Goal: Task Accomplishment & Management: Use online tool/utility

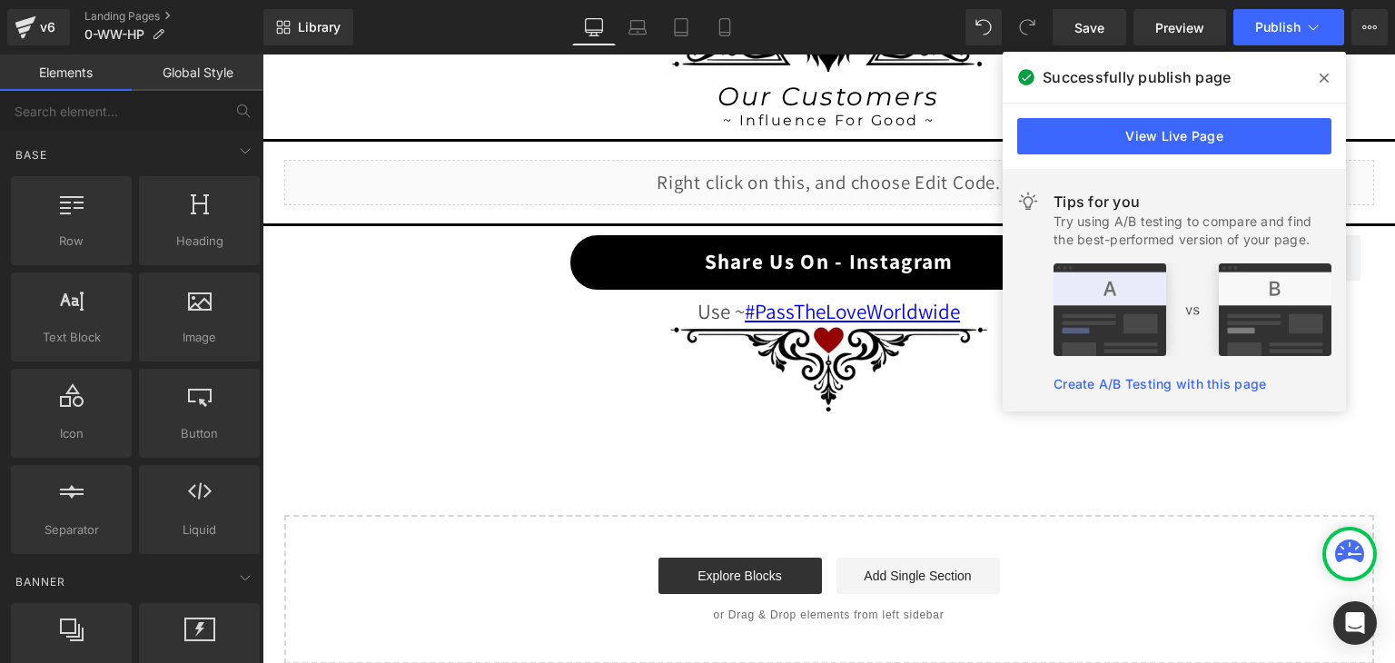
click at [1325, 72] on icon at bounding box center [1323, 78] width 9 height 15
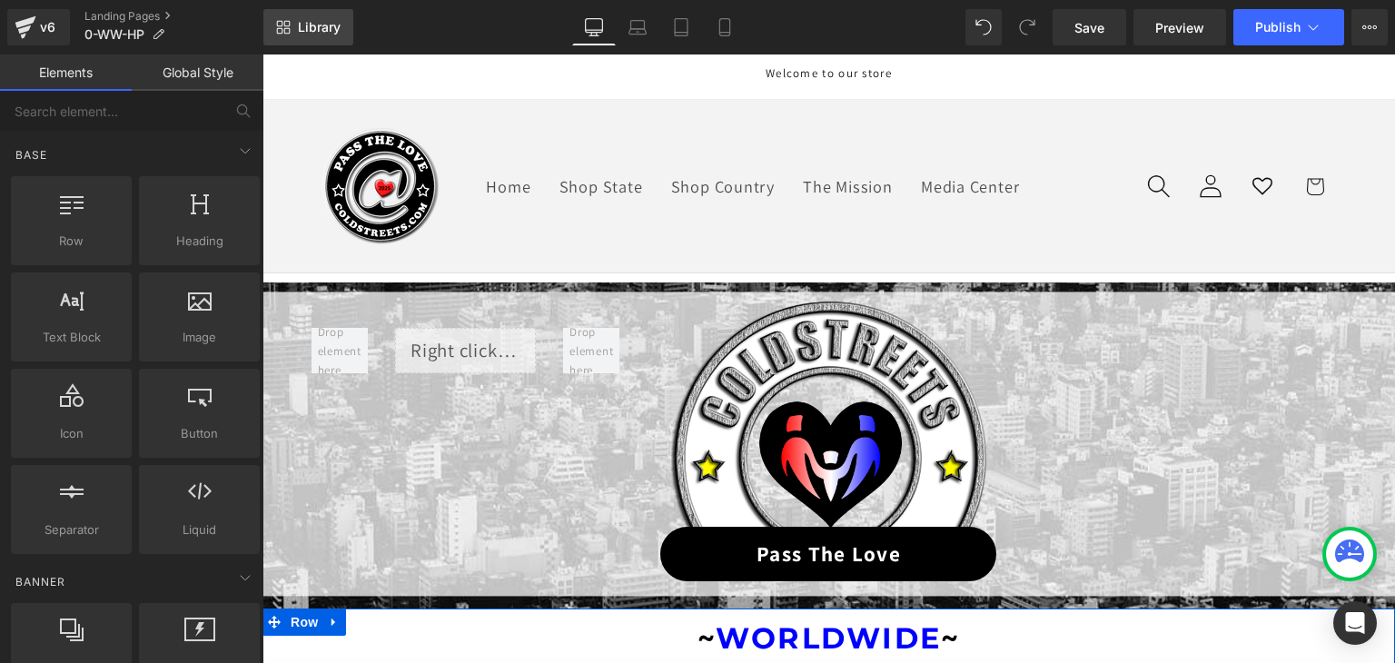
click at [316, 23] on span "Library" at bounding box center [319, 27] width 43 height 16
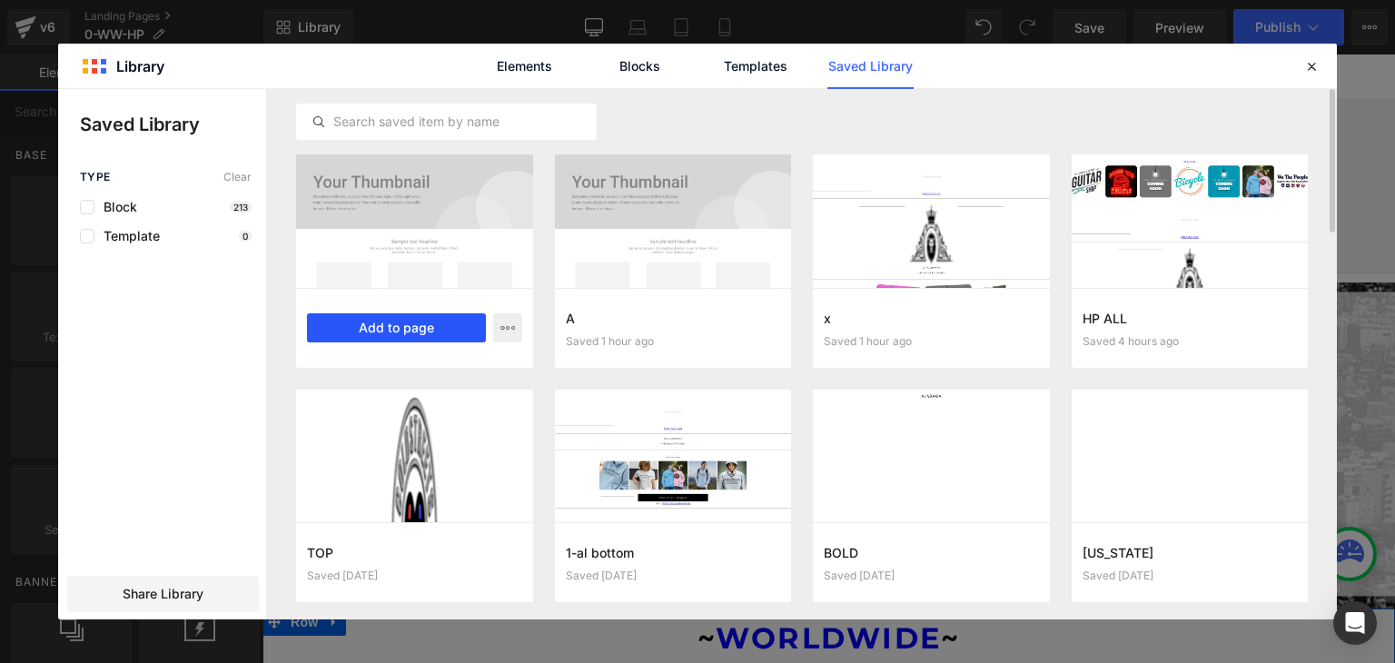
click at [416, 325] on button "Add to page" at bounding box center [396, 327] width 179 height 29
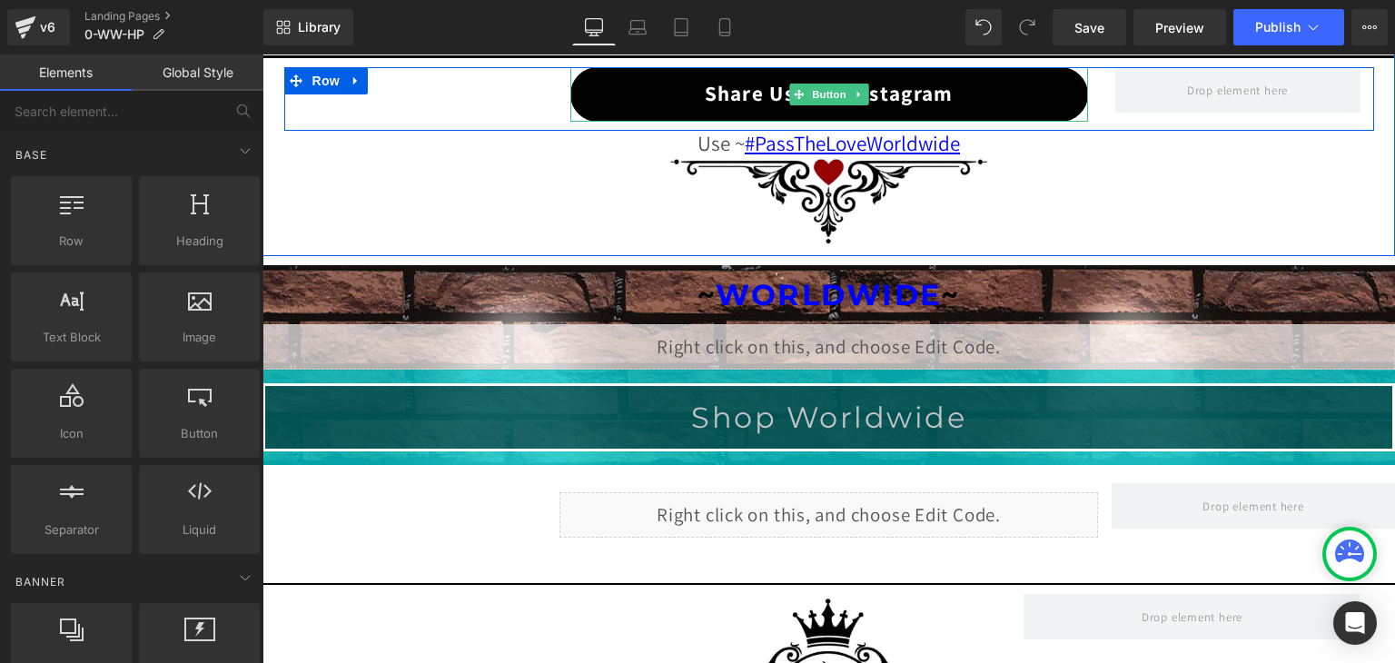
scroll to position [2085, 0]
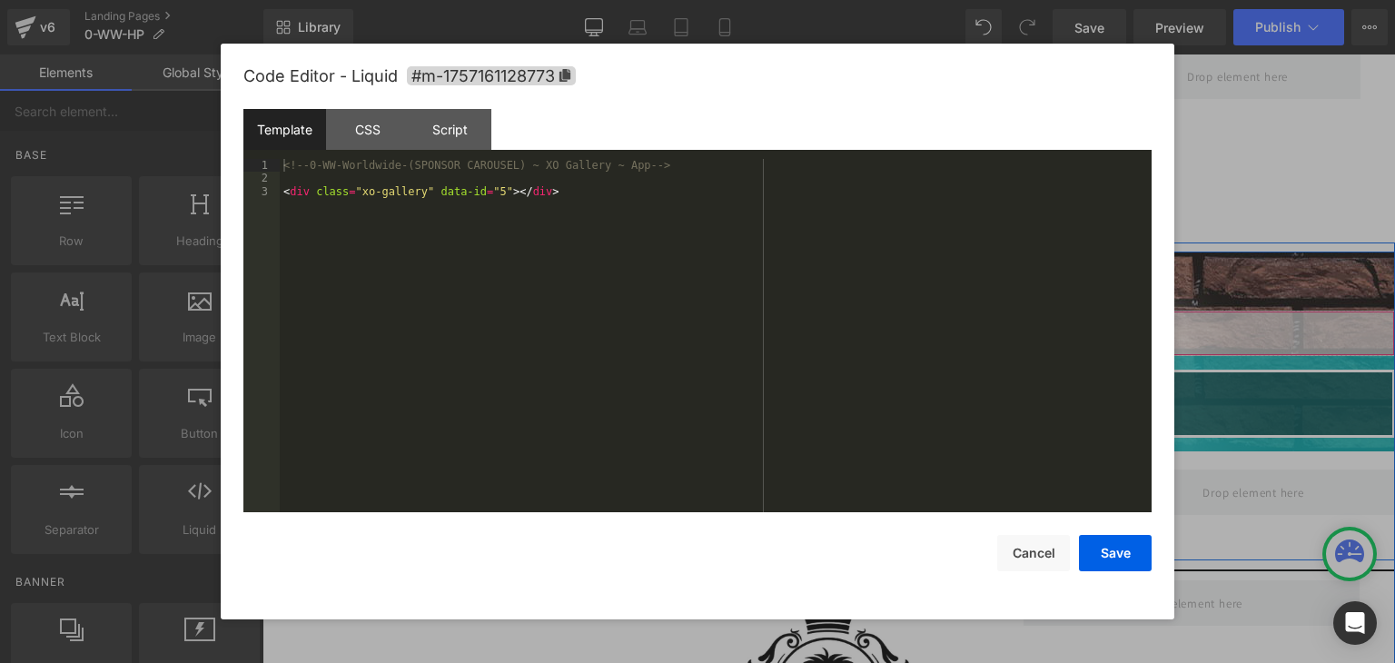
click at [841, 320] on div "Liquid" at bounding box center [828, 333] width 1132 height 45
click at [1050, 557] on button "Cancel" at bounding box center [1033, 553] width 73 height 36
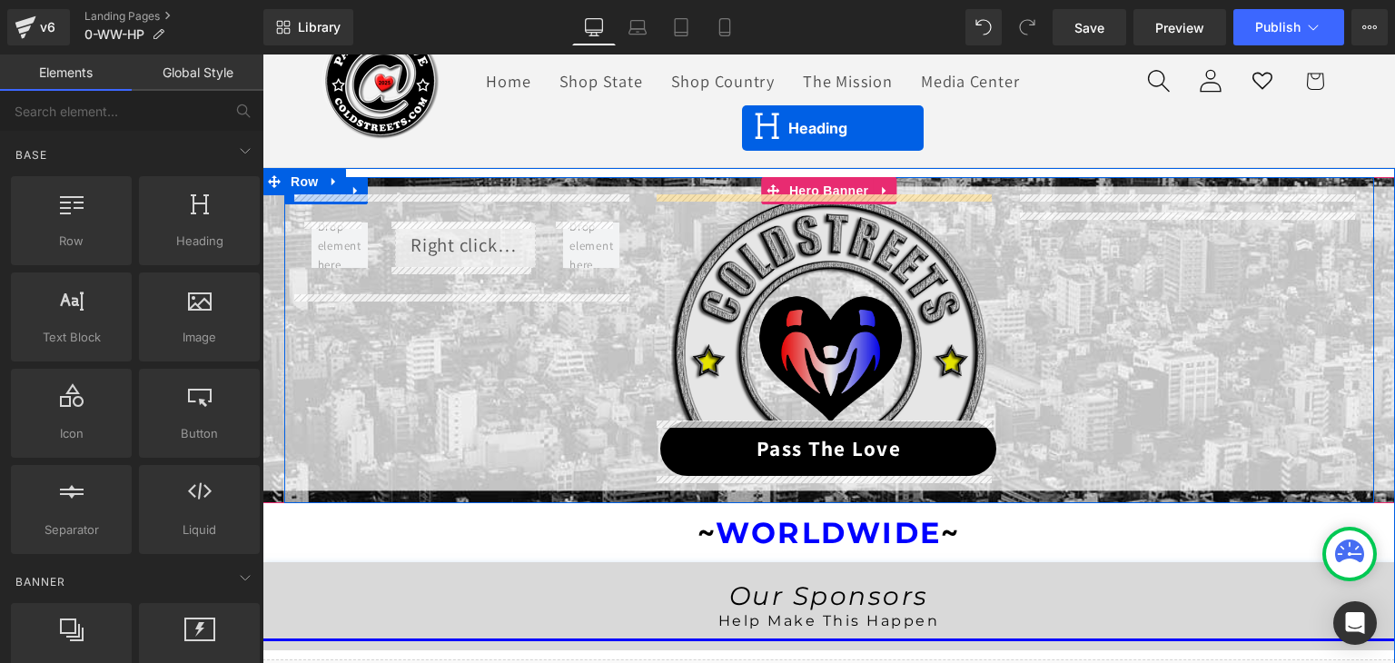
scroll to position [69, 0]
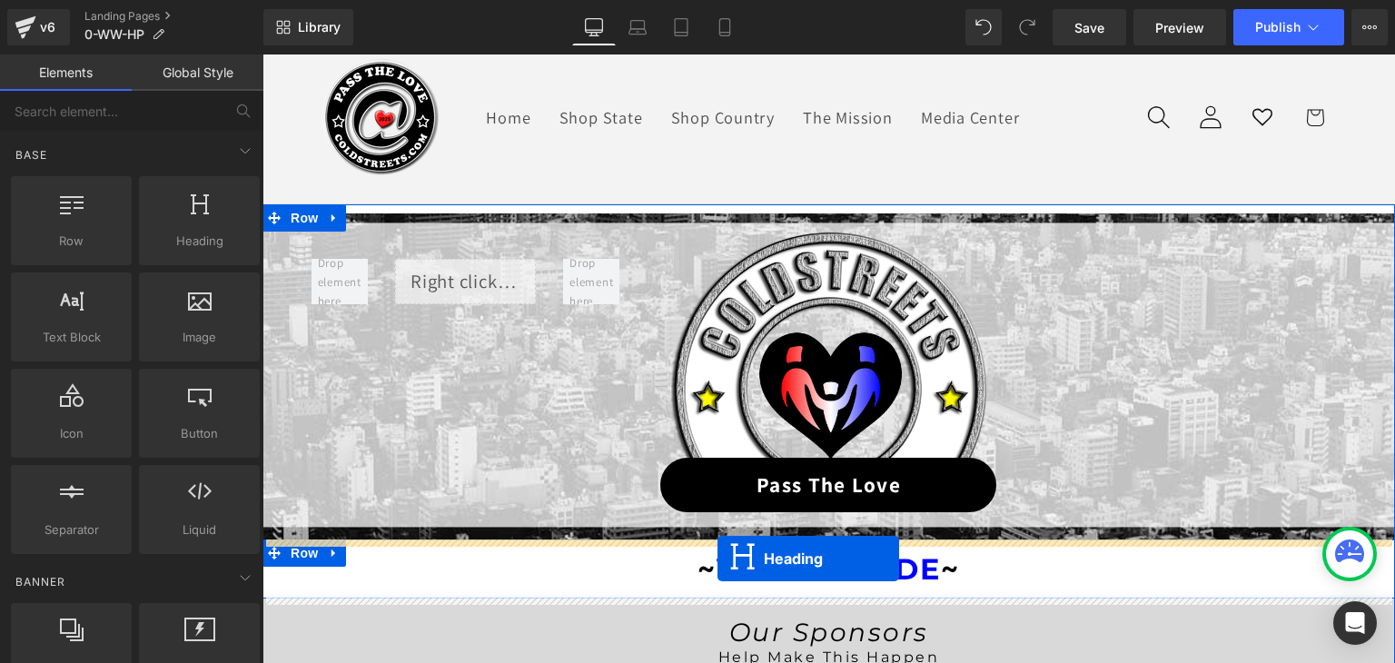
drag, startPoint x: 778, startPoint y: 360, endPoint x: 717, endPoint y: 558, distance: 207.1
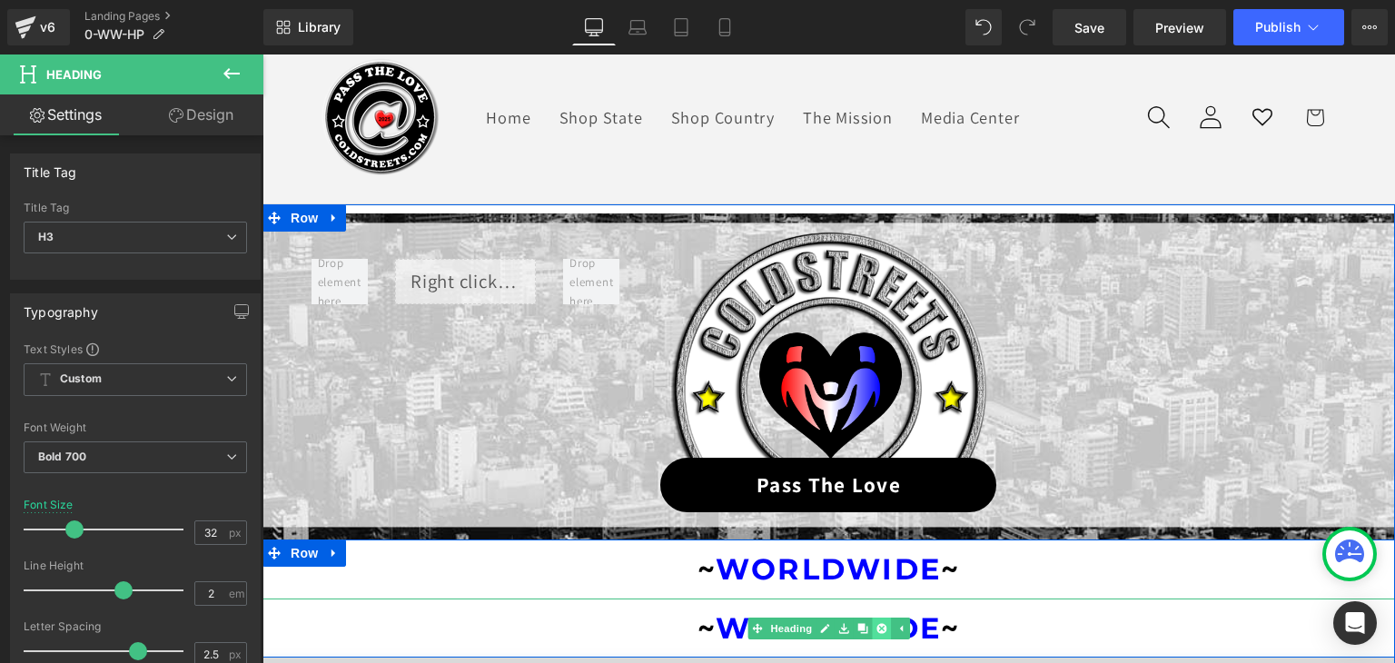
click at [876, 627] on icon at bounding box center [881, 628] width 10 height 10
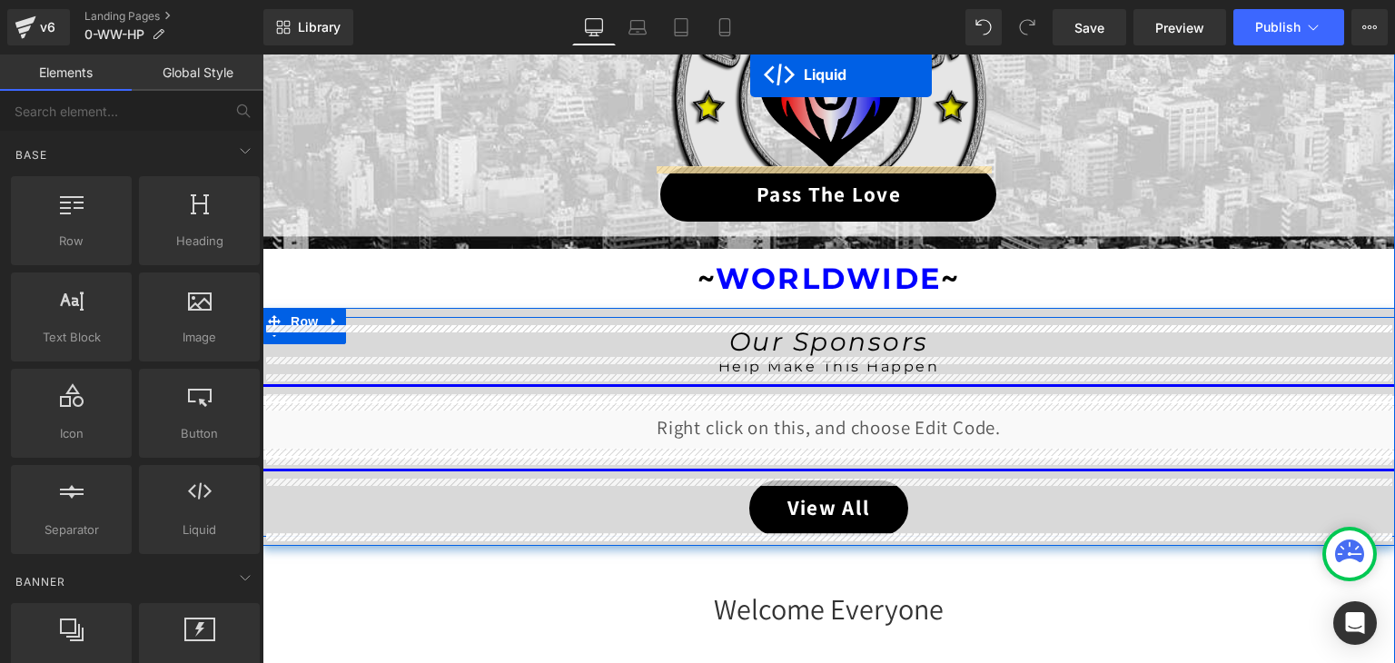
scroll to position [269, 0]
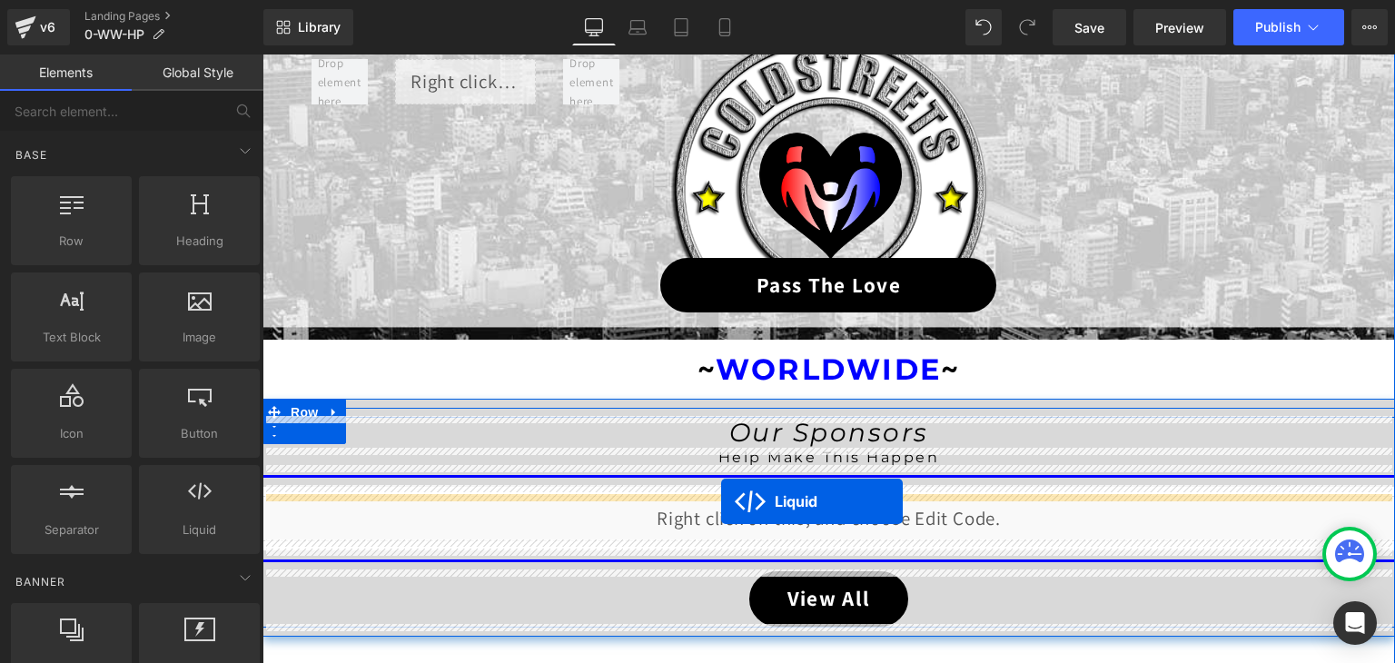
drag, startPoint x: 780, startPoint y: 460, endPoint x: 721, endPoint y: 501, distance: 71.8
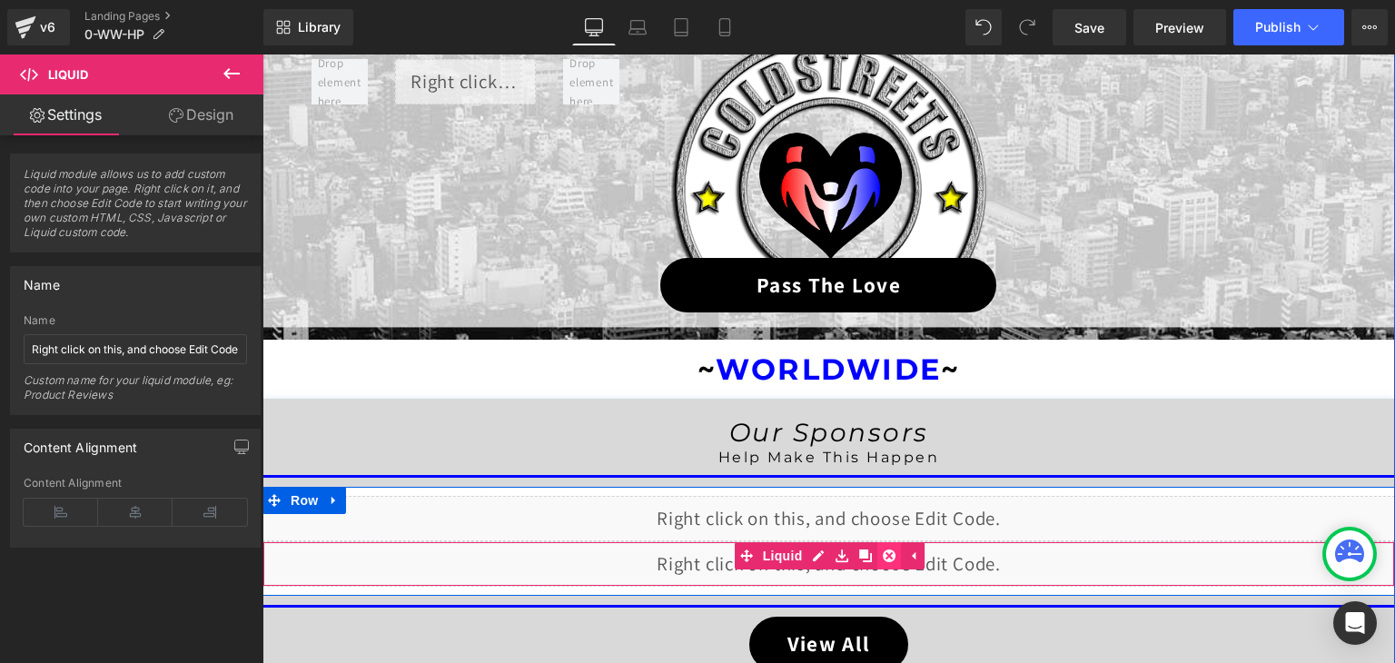
click at [884, 557] on icon at bounding box center [889, 555] width 13 height 13
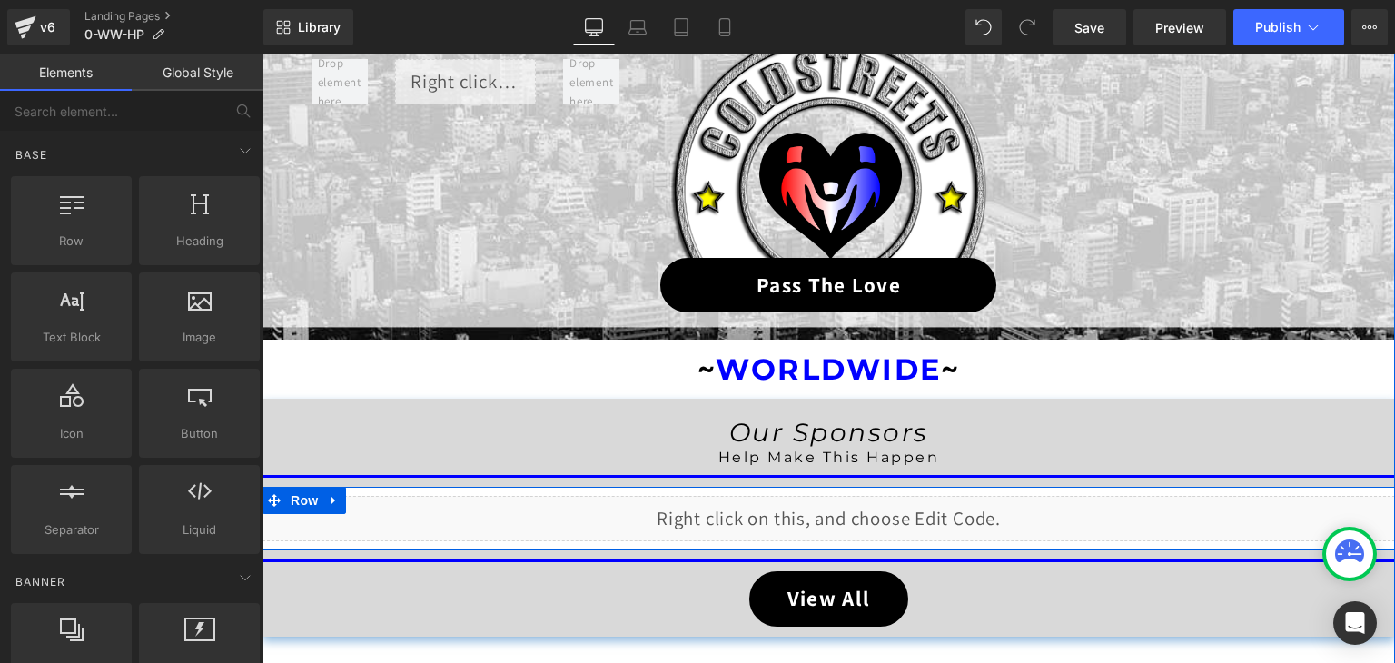
click at [846, 512] on div "Liquid" at bounding box center [828, 518] width 1132 height 45
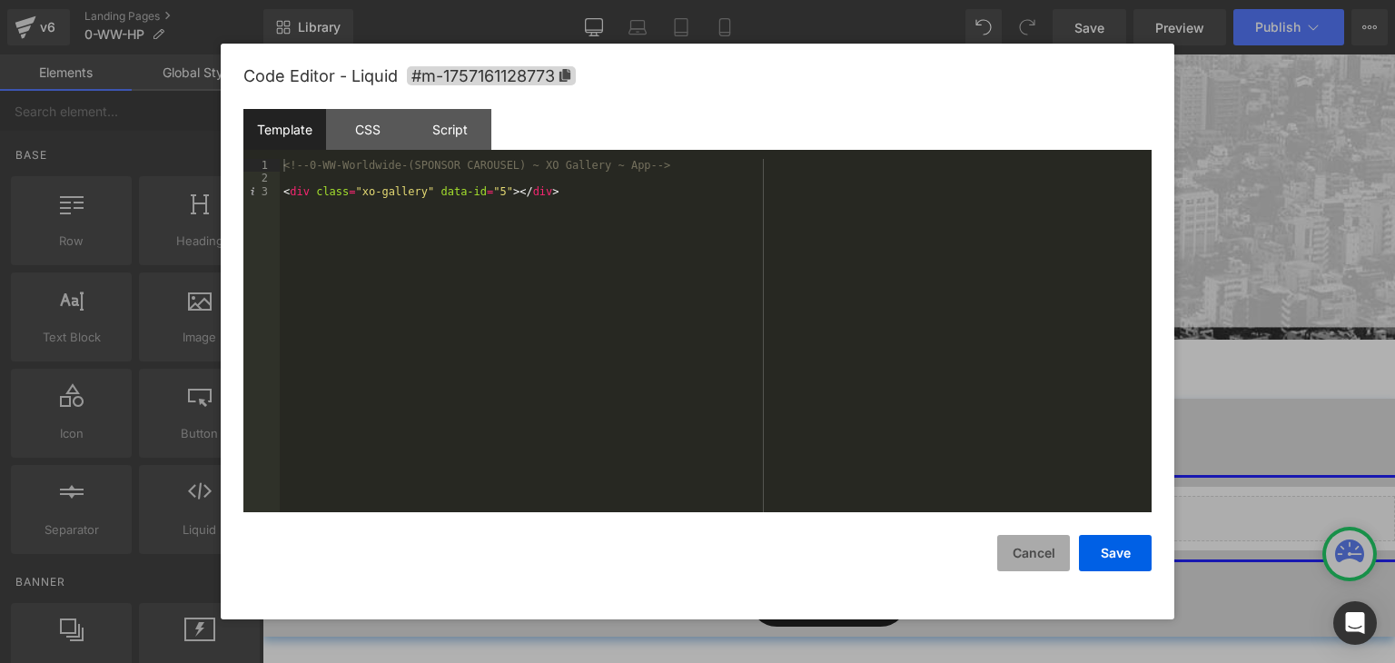
click at [1045, 553] on button "Cancel" at bounding box center [1033, 553] width 73 height 36
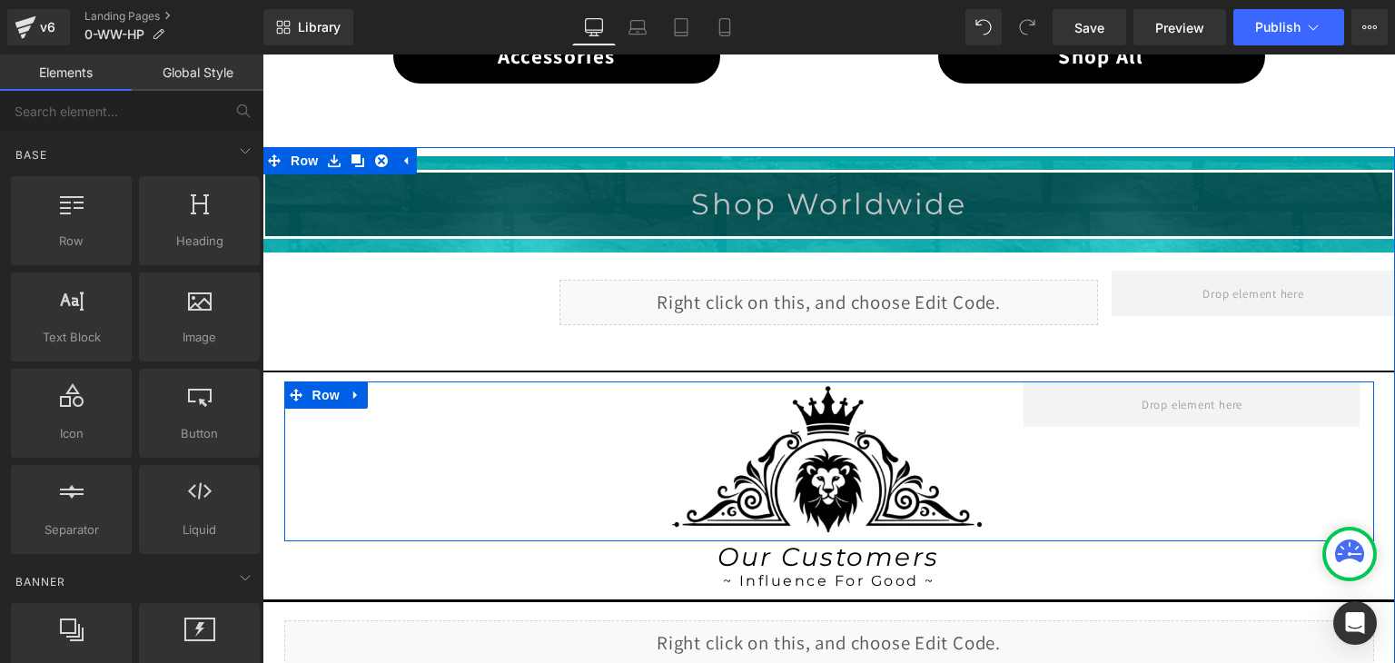
scroll to position [1449, 0]
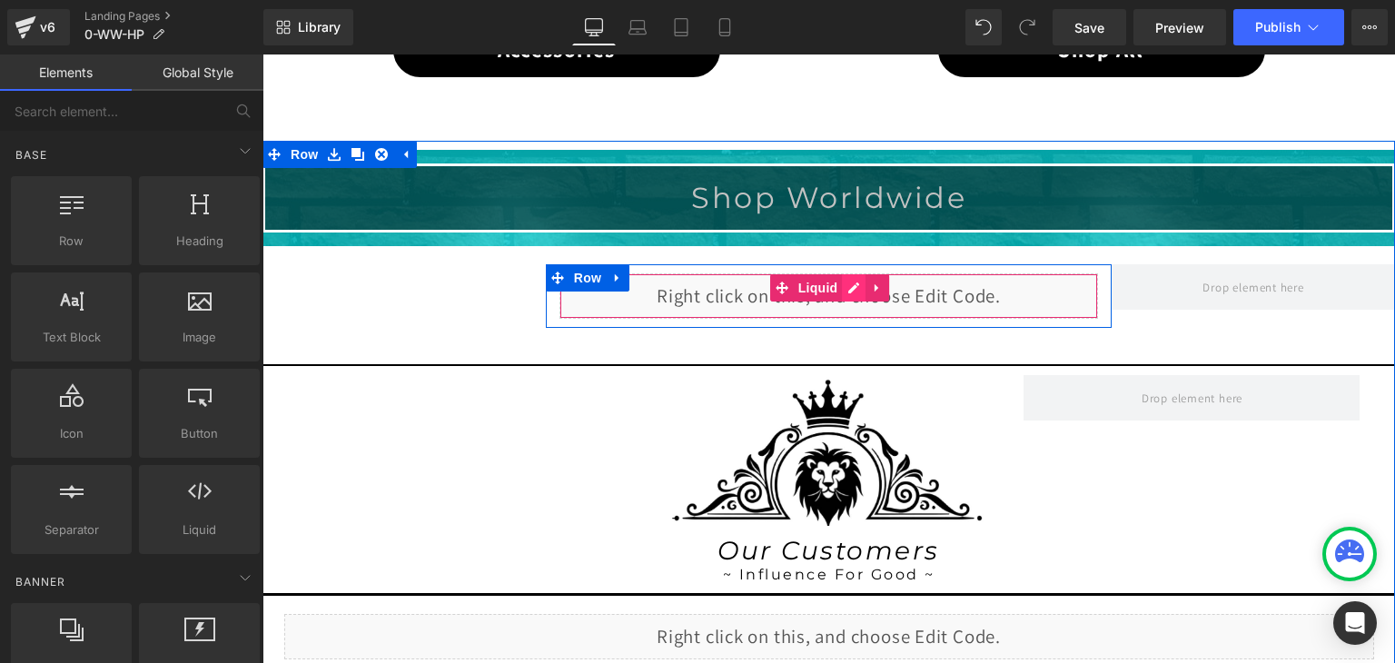
click at [843, 278] on div "Liquid" at bounding box center [828, 295] width 539 height 45
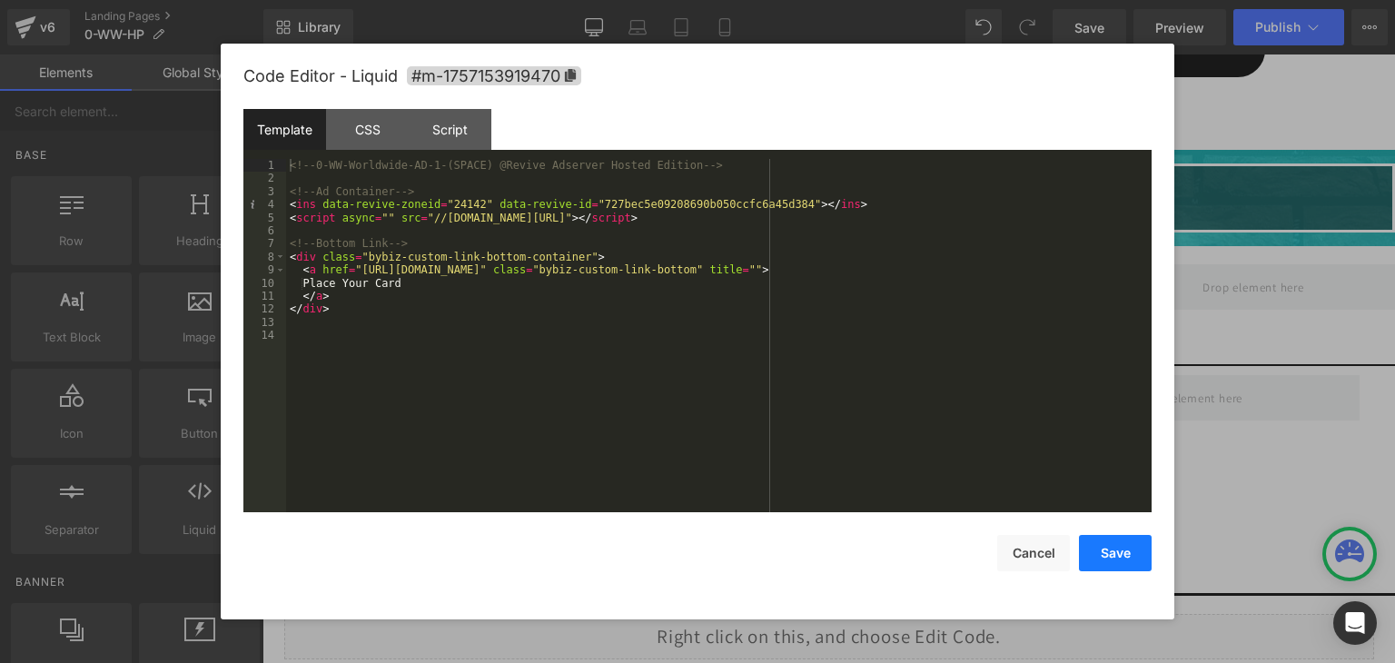
click at [1100, 562] on button "Save" at bounding box center [1115, 553] width 73 height 36
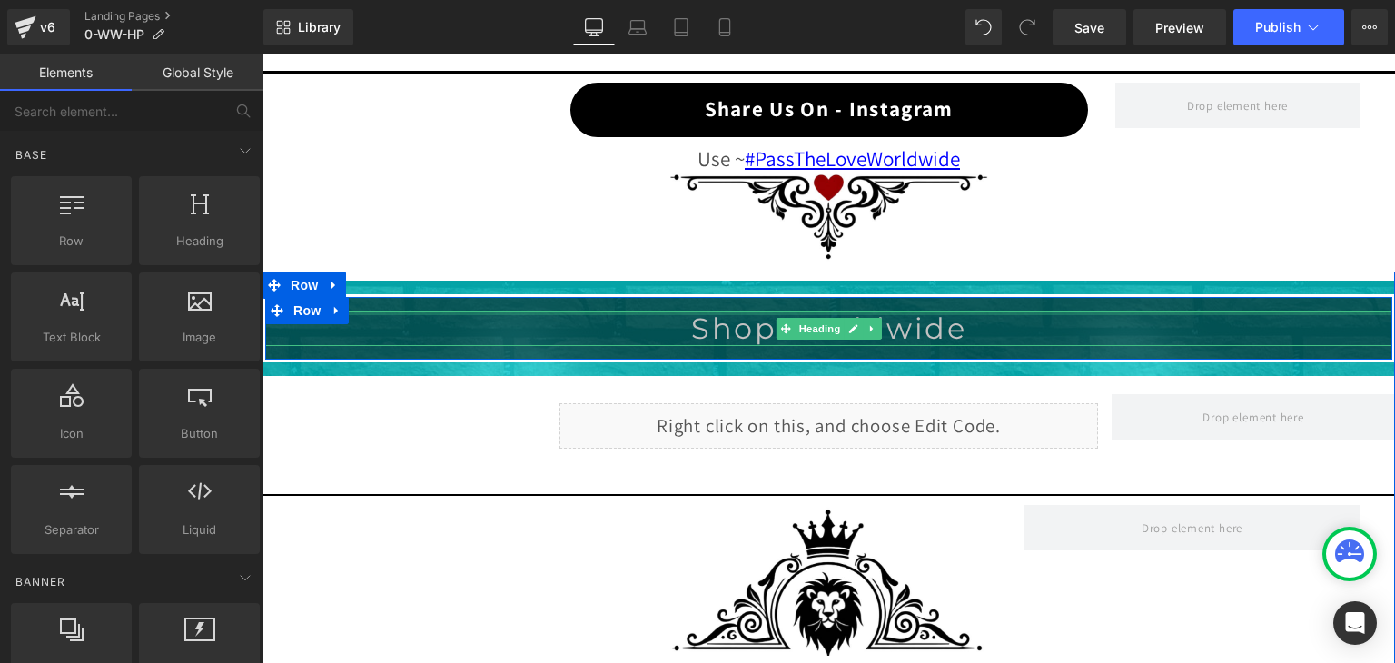
scroll to position [2085, 0]
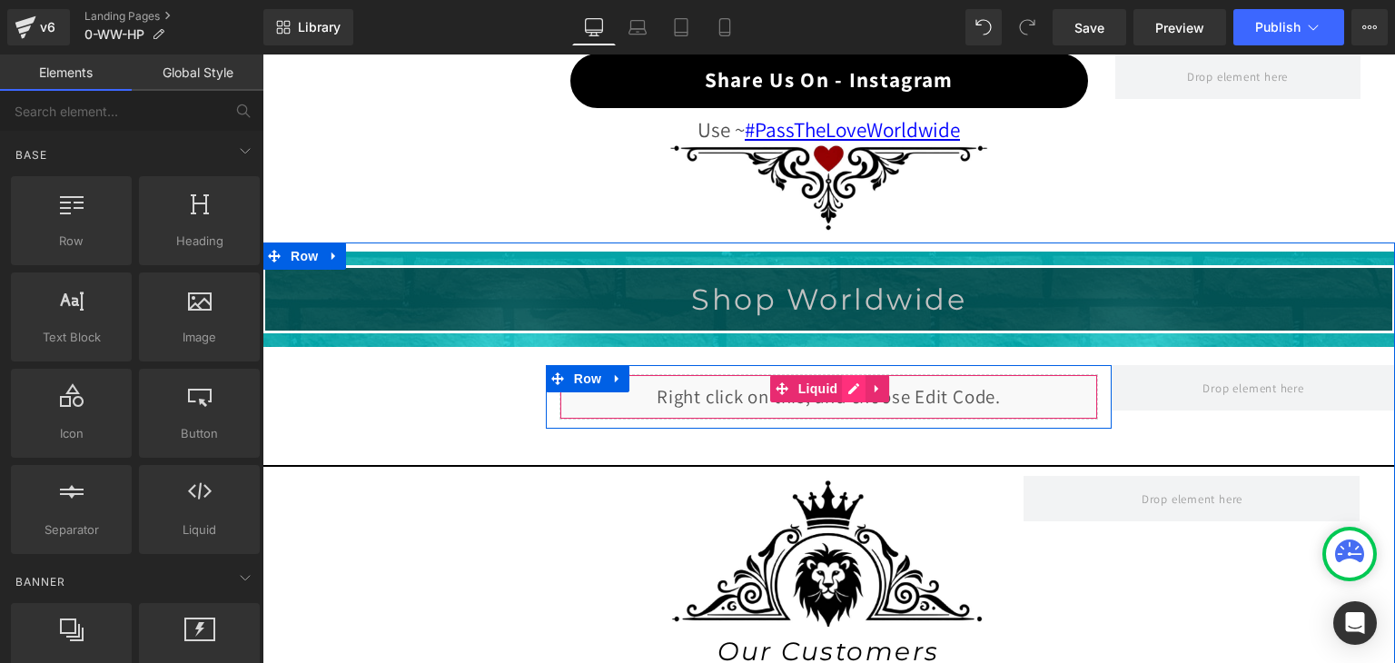
click at [851, 382] on div "Liquid" at bounding box center [828, 396] width 539 height 45
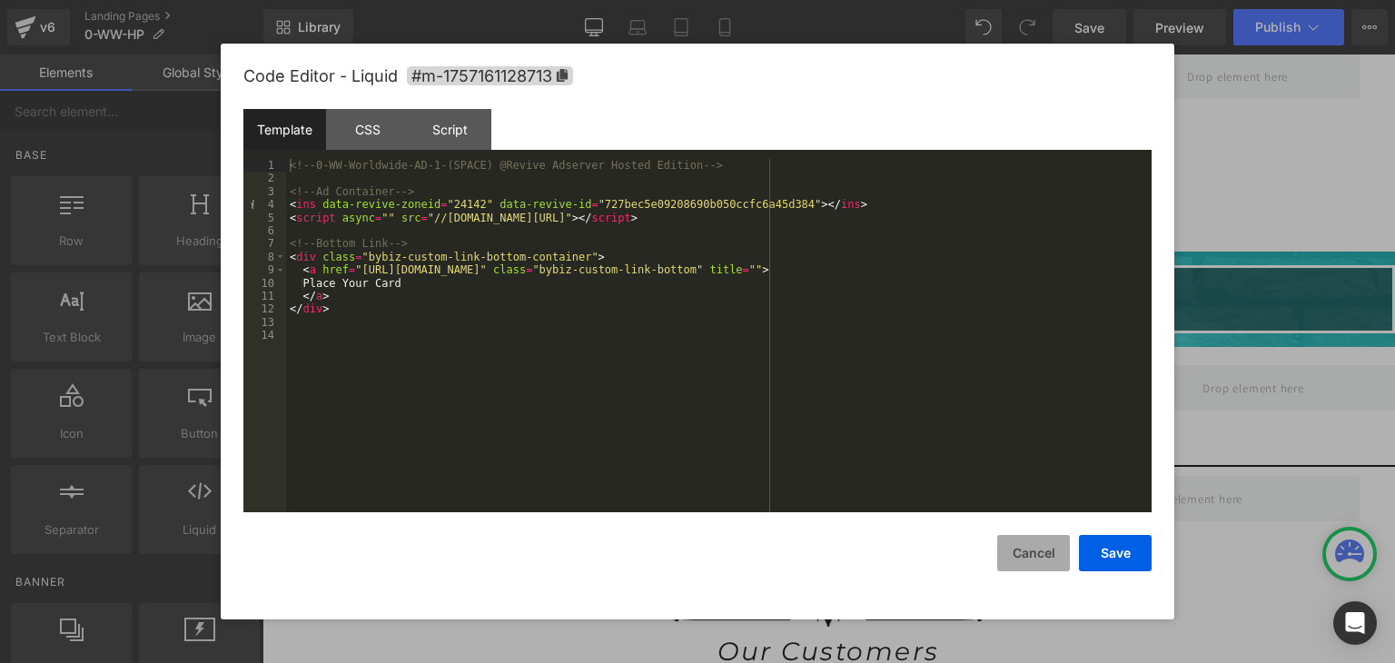
click at [1024, 548] on button "Cancel" at bounding box center [1033, 553] width 73 height 36
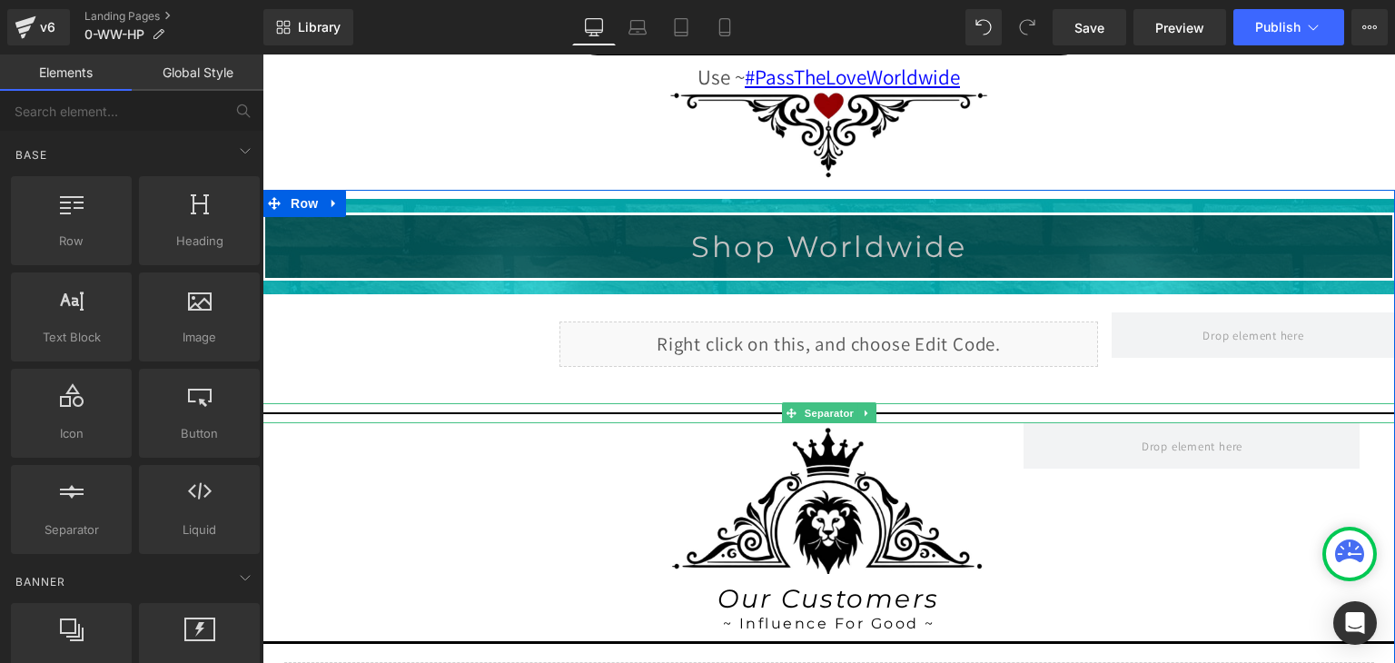
scroll to position [2357, 0]
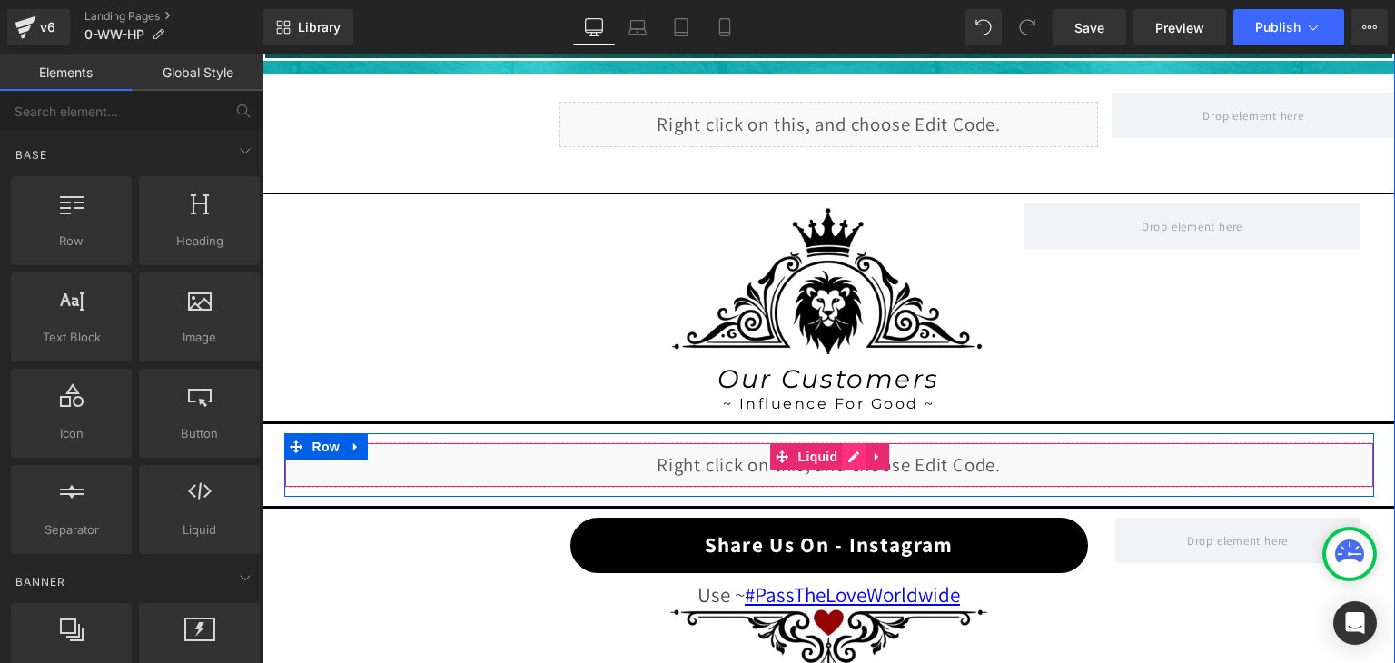
click at [846, 447] on div "Liquid" at bounding box center [829, 464] width 1090 height 45
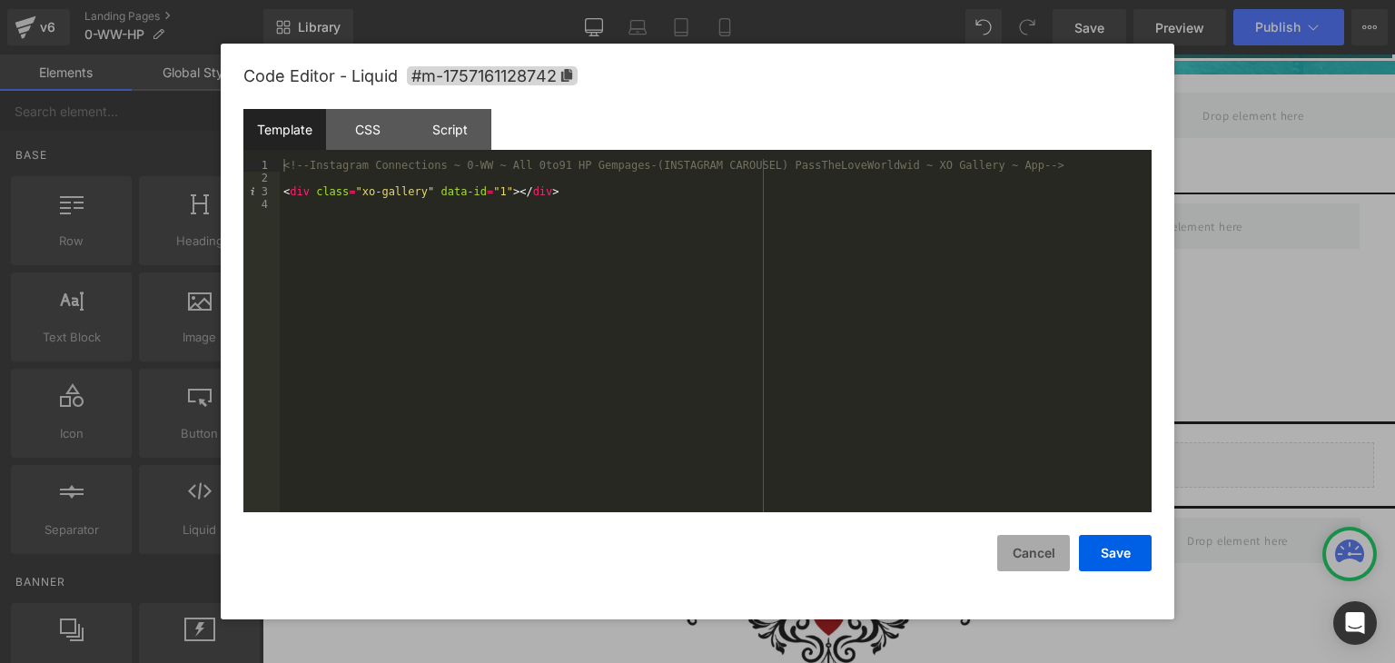
click at [1034, 543] on button "Cancel" at bounding box center [1033, 553] width 73 height 36
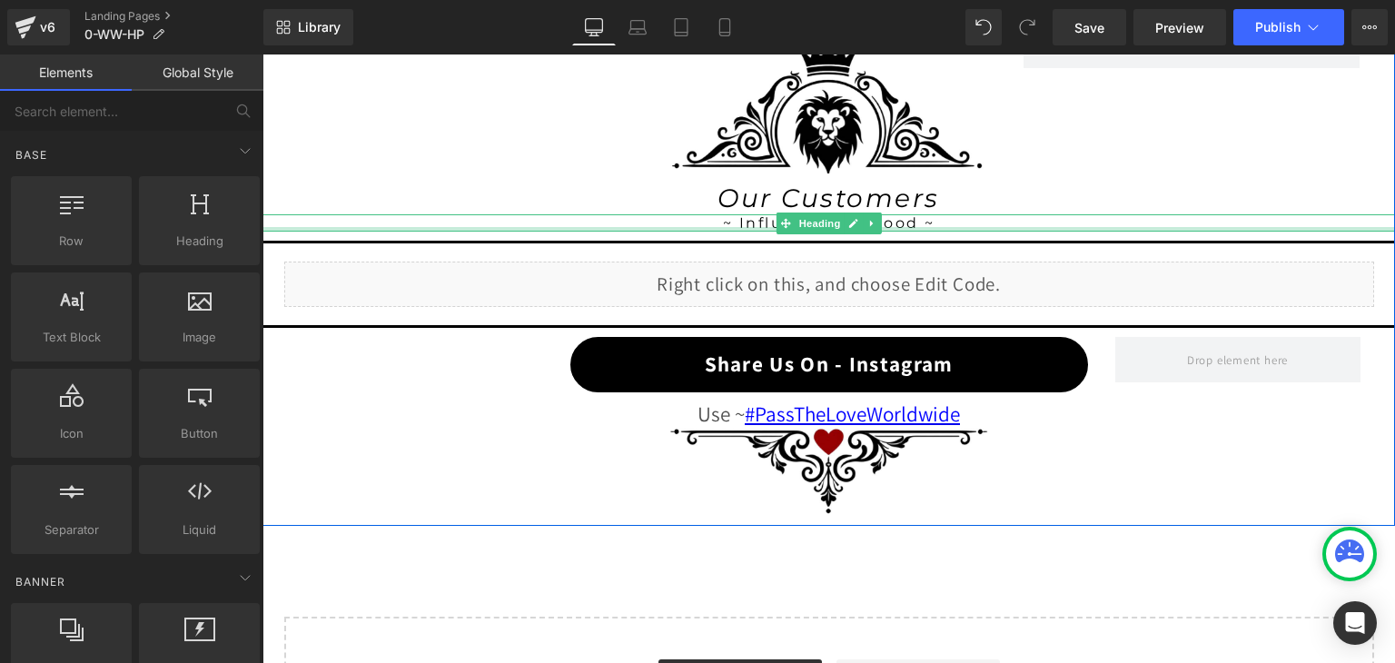
scroll to position [2539, 0]
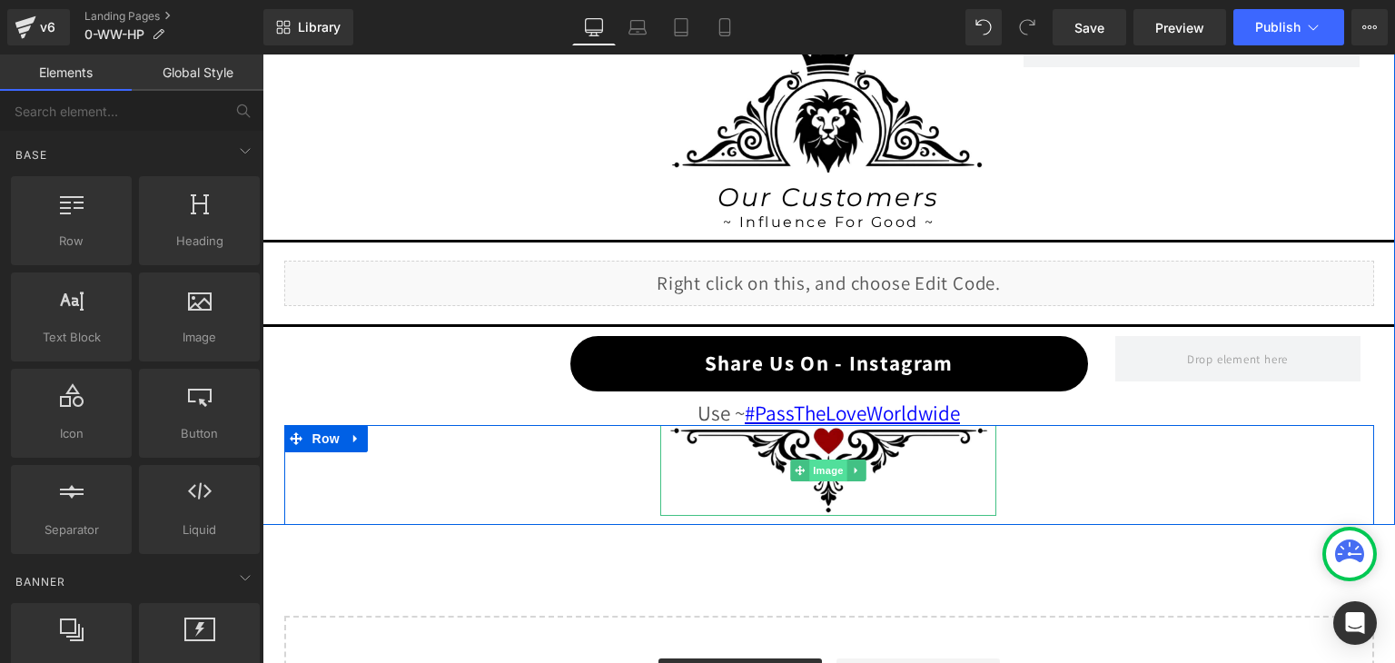
click at [811, 459] on span "Image" at bounding box center [829, 470] width 38 height 22
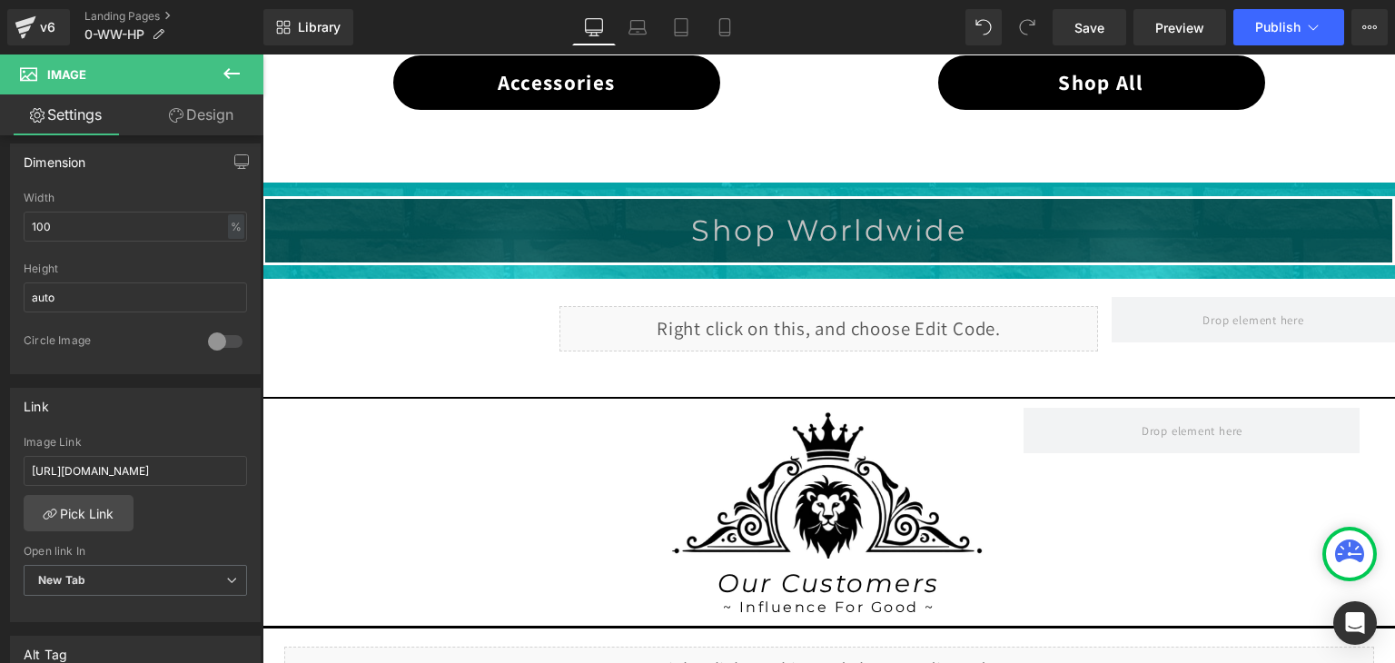
scroll to position [1358, 0]
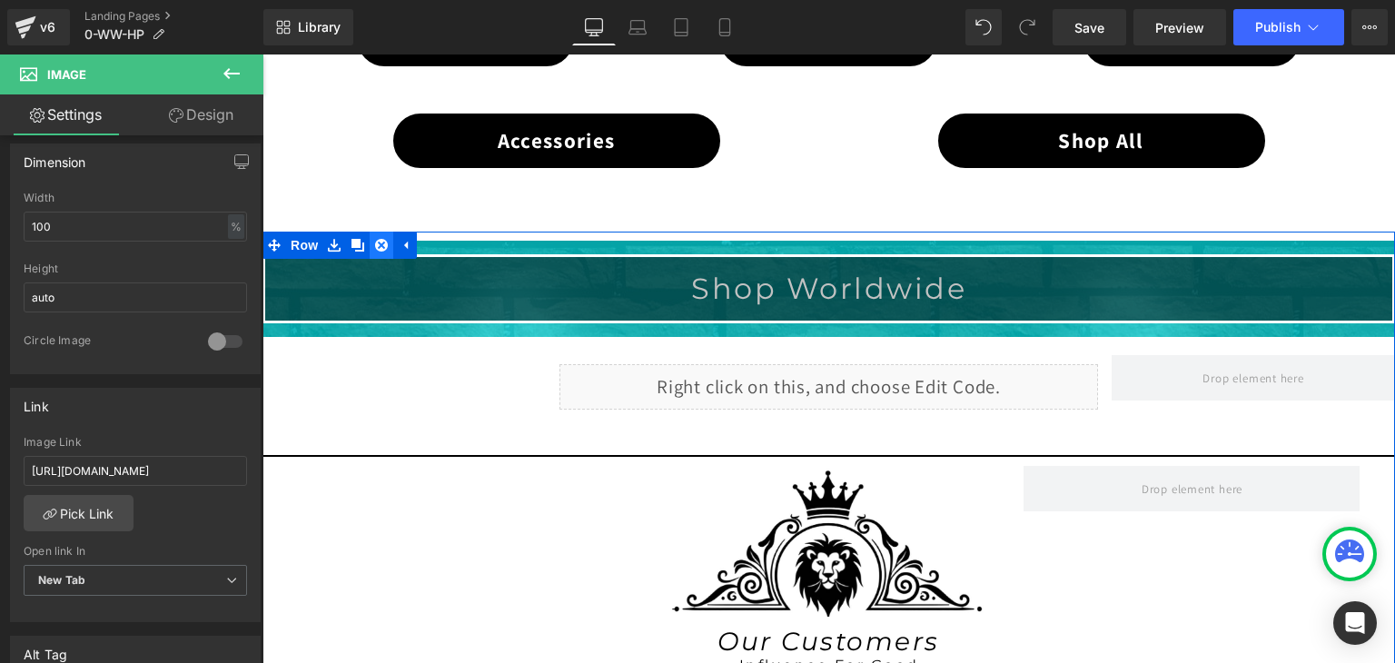
click at [375, 239] on icon at bounding box center [381, 245] width 13 height 13
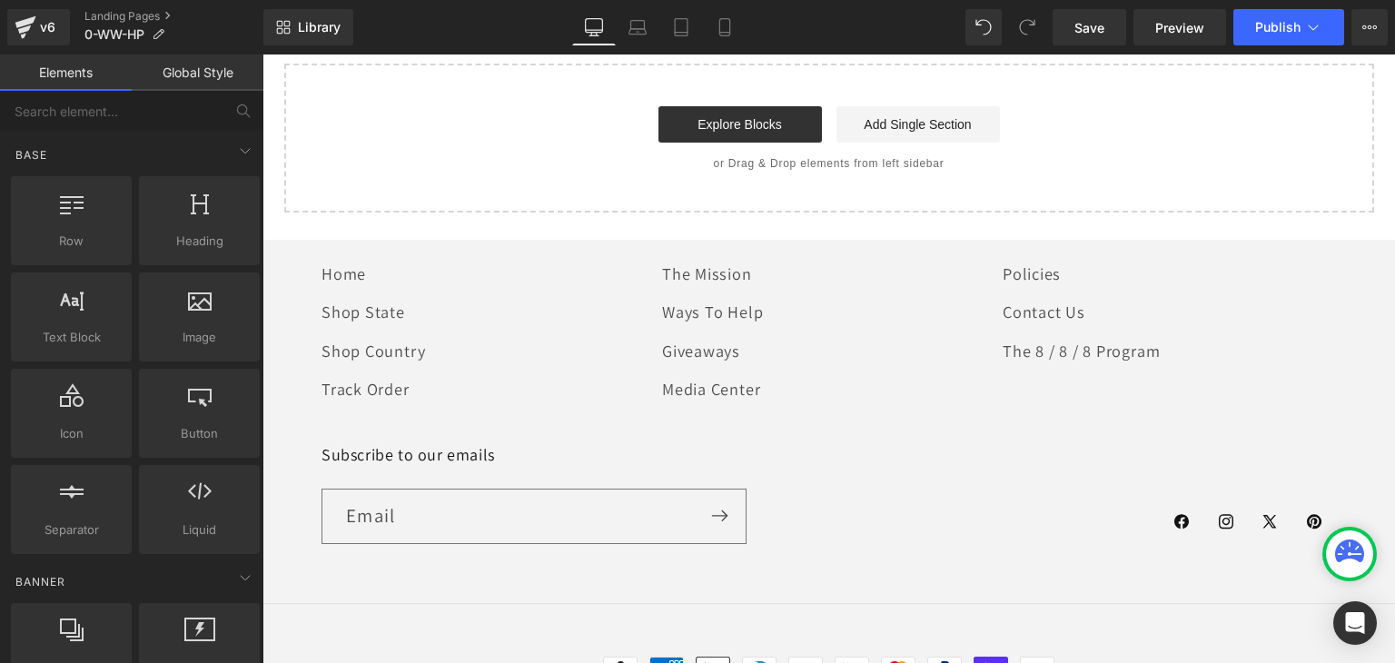
scroll to position [2361, 0]
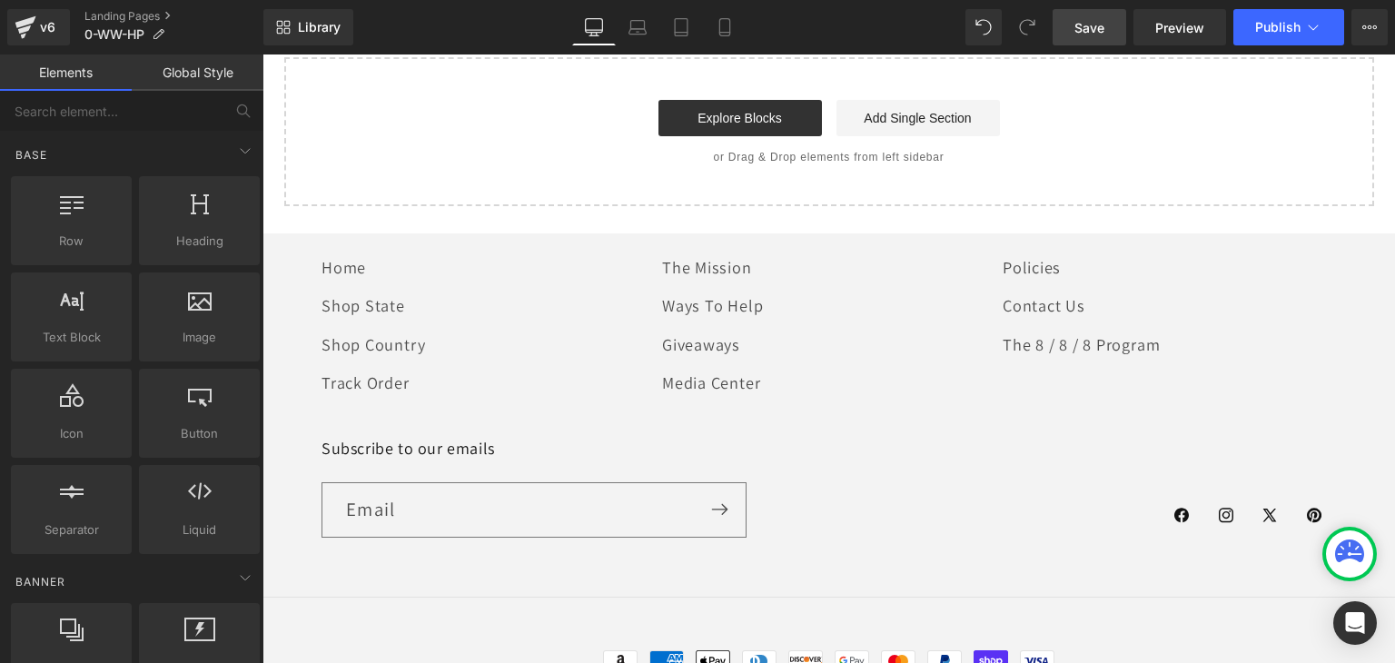
click at [1079, 22] on span "Save" at bounding box center [1089, 27] width 30 height 19
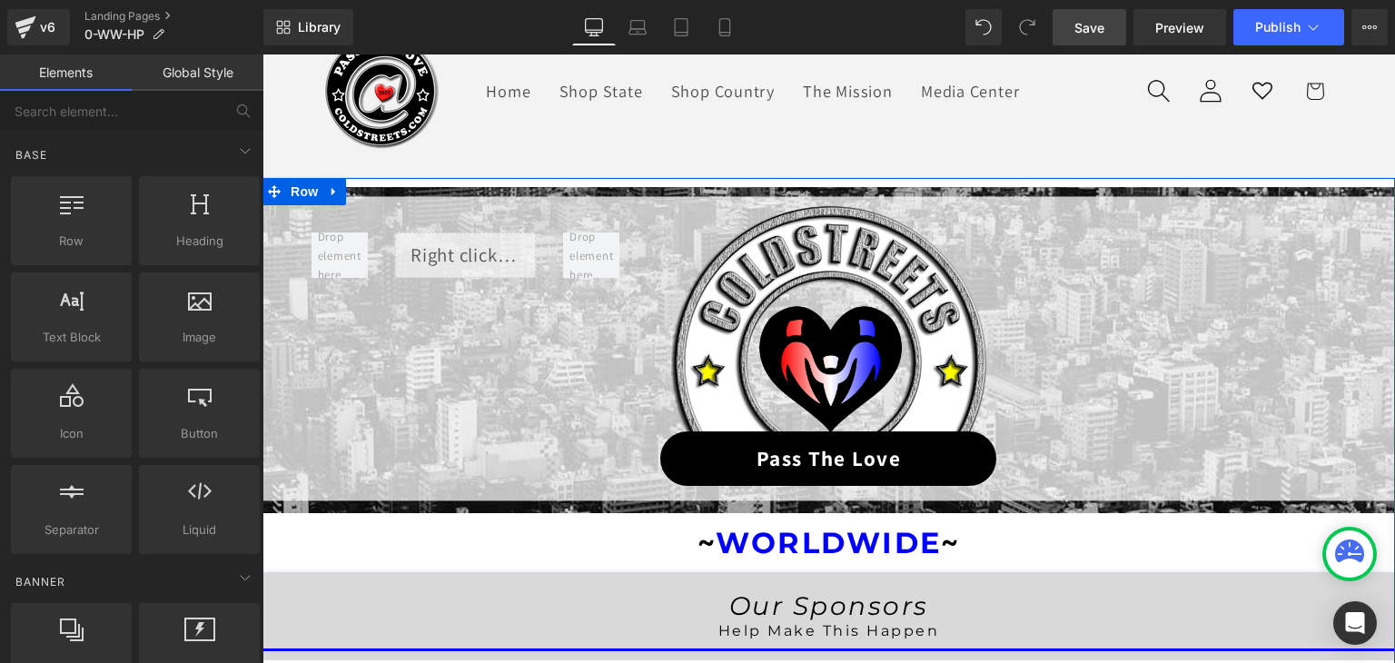
scroll to position [91, 0]
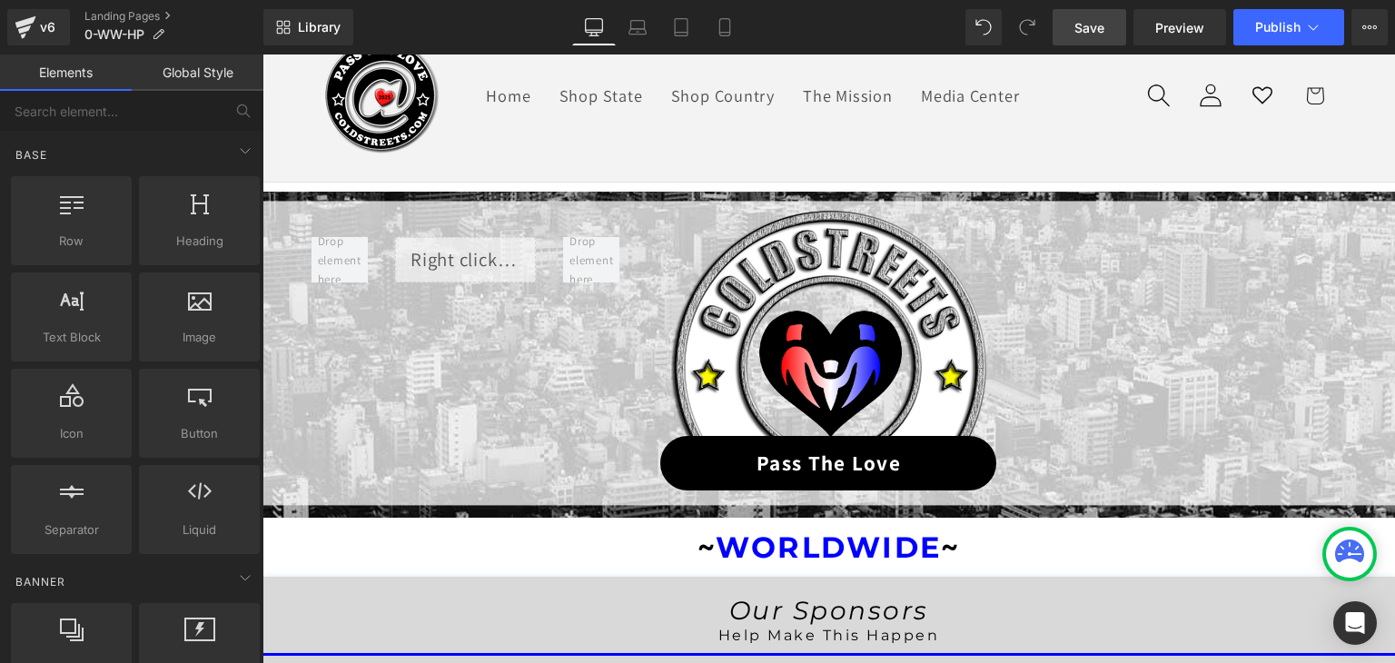
click at [1082, 26] on span "Save" at bounding box center [1089, 27] width 30 height 19
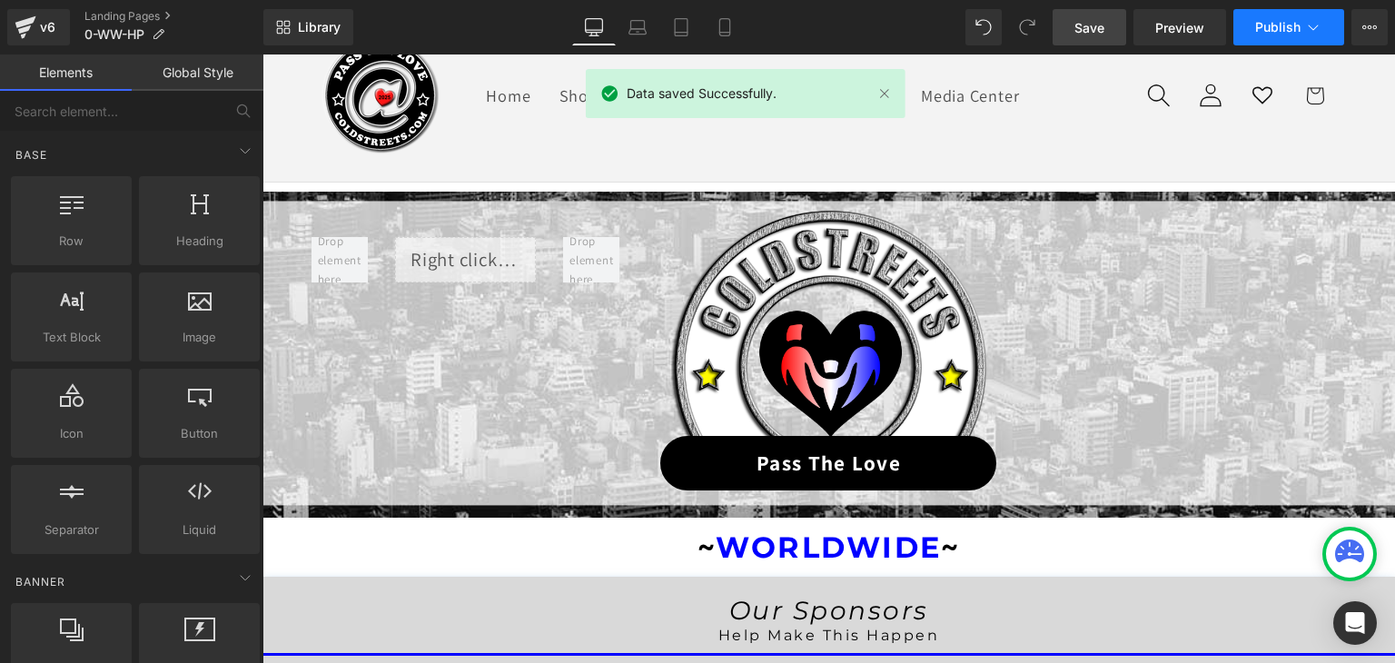
click at [1308, 23] on icon at bounding box center [1313, 27] width 18 height 18
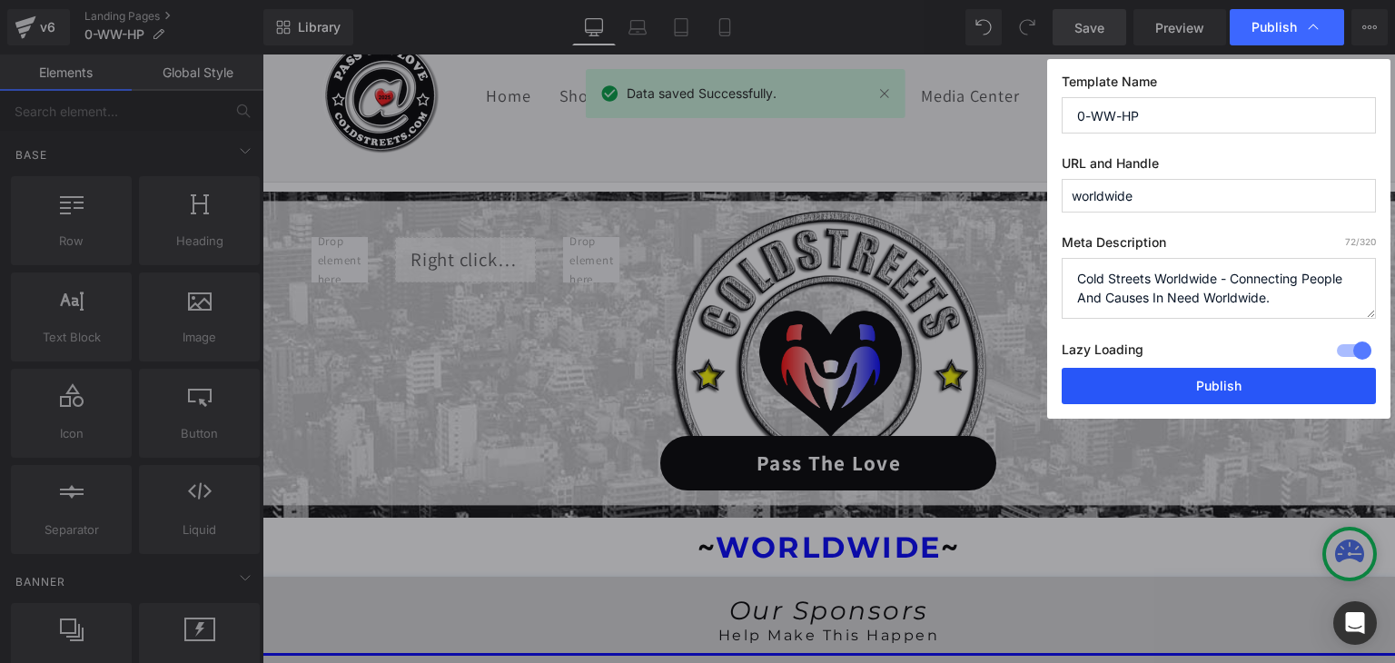
click at [1244, 386] on button "Publish" at bounding box center [1219, 386] width 314 height 36
